Goal: Task Accomplishment & Management: Manage account settings

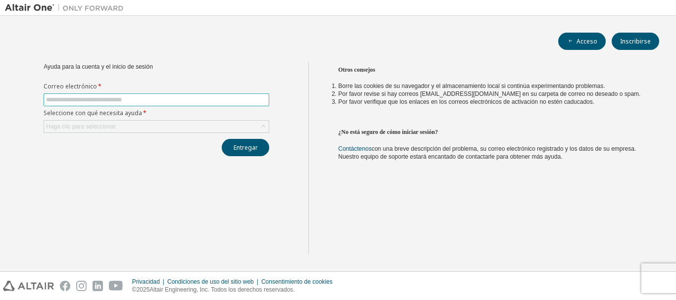
click at [90, 102] on input "text" at bounding box center [156, 100] width 221 height 8
type input "**********"
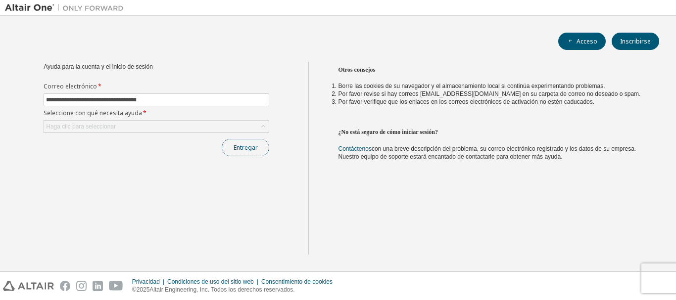
click at [241, 147] on font "Entregar" at bounding box center [245, 147] width 24 height 8
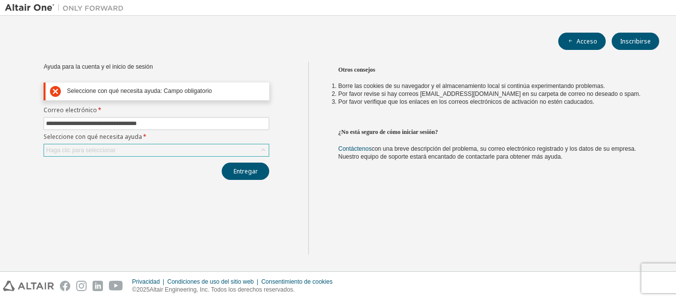
click at [62, 148] on font "Haga clic para seleccionar" at bounding box center [81, 150] width 70 height 7
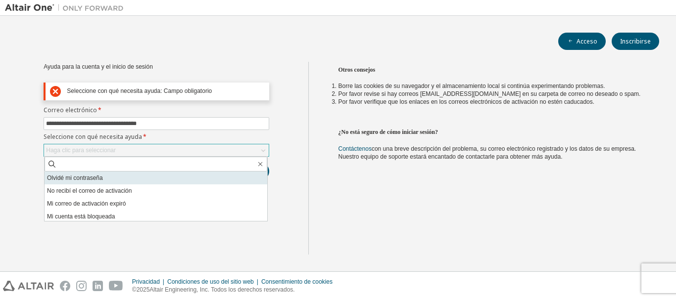
click at [57, 181] on font "Olvidé mi contraseña" at bounding box center [75, 178] width 56 height 7
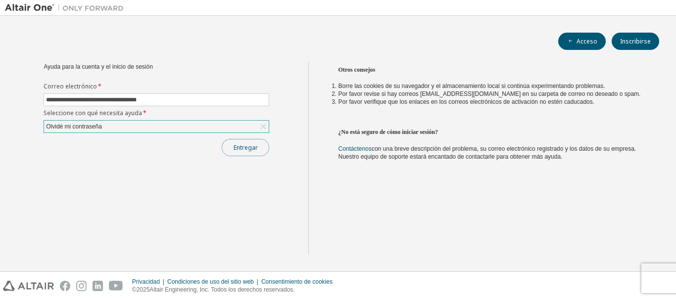
click at [235, 146] on font "Entregar" at bounding box center [245, 147] width 24 height 8
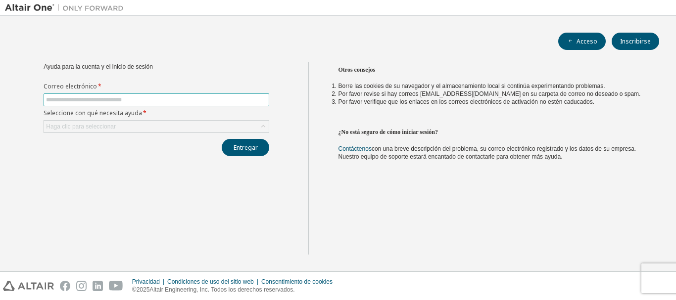
click at [74, 103] on input "text" at bounding box center [156, 100] width 221 height 8
type input "**********"
click at [122, 122] on div "Haga clic para seleccionar" at bounding box center [156, 127] width 225 height 12
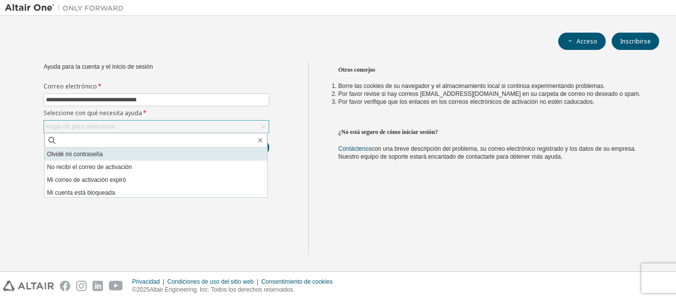
click at [90, 156] on font "Olvidé mi contraseña" at bounding box center [75, 154] width 56 height 7
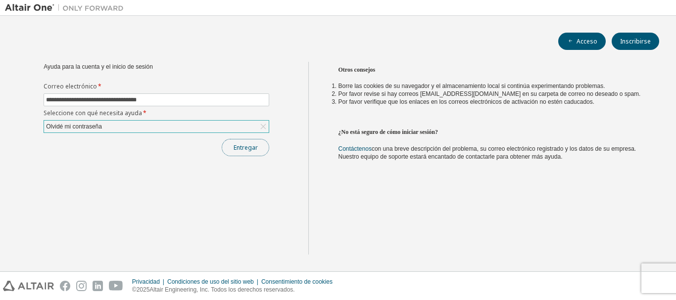
click at [238, 149] on font "Entregar" at bounding box center [245, 147] width 24 height 8
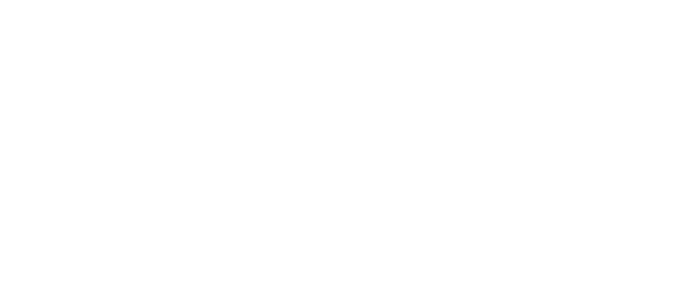
click at [18, 16] on div at bounding box center [338, 150] width 676 height 300
click at [8, 12] on div at bounding box center [338, 150] width 676 height 300
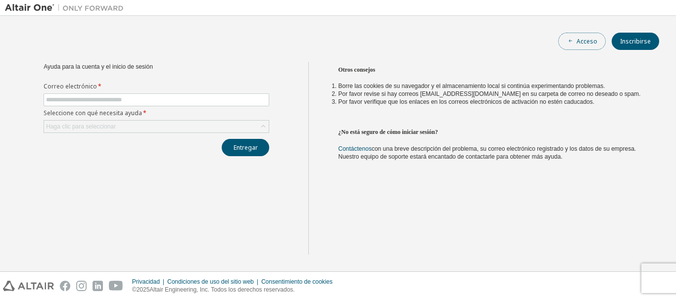
click at [588, 38] on font "Acceso" at bounding box center [586, 41] width 21 height 8
